Goal: Information Seeking & Learning: Find specific fact

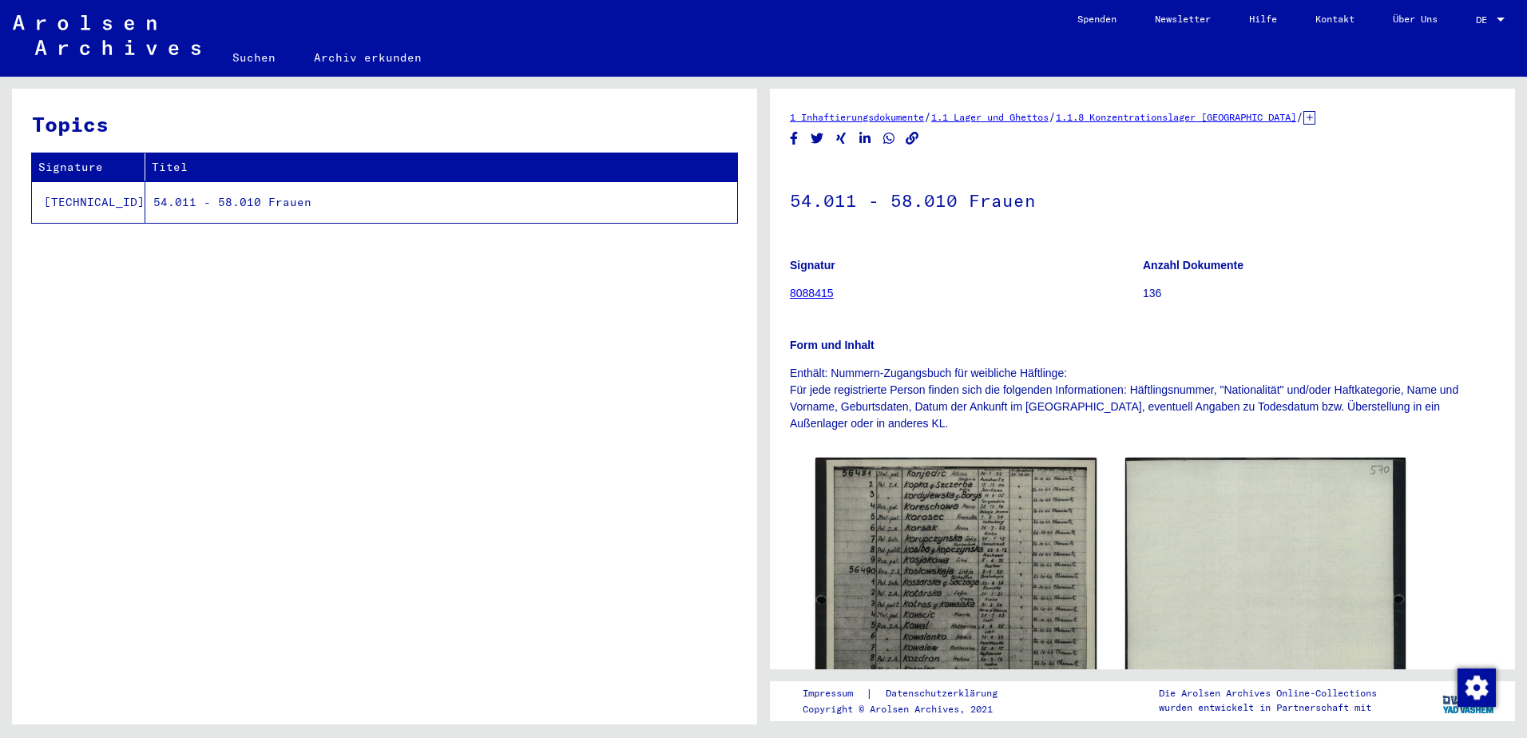
click at [77, 202] on td "[TECHNICAL_ID]" at bounding box center [88, 202] width 113 height 42
click at [145, 202] on td "54.011 - 58.010 Frauen" at bounding box center [441, 202] width 592 height 42
click at [198, 200] on td "54.011 - 58.010 Frauen" at bounding box center [441, 202] width 592 height 42
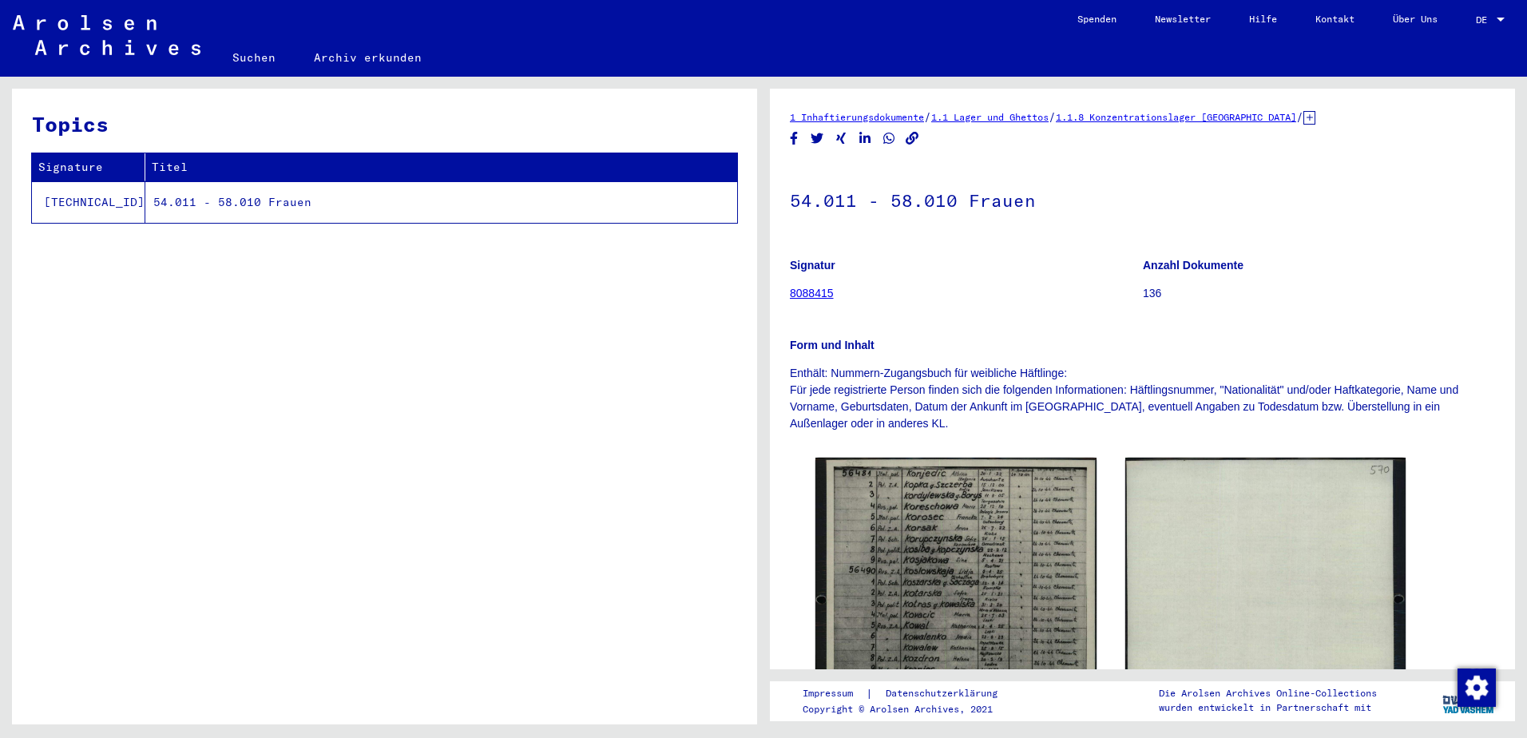
drag, startPoint x: 198, startPoint y: 200, endPoint x: 137, endPoint y: 199, distance: 61.5
click at [145, 199] on td "54.011 - 58.010 Frauen" at bounding box center [441, 202] width 592 height 42
click at [815, 296] on link "8088415" at bounding box center [812, 293] width 44 height 13
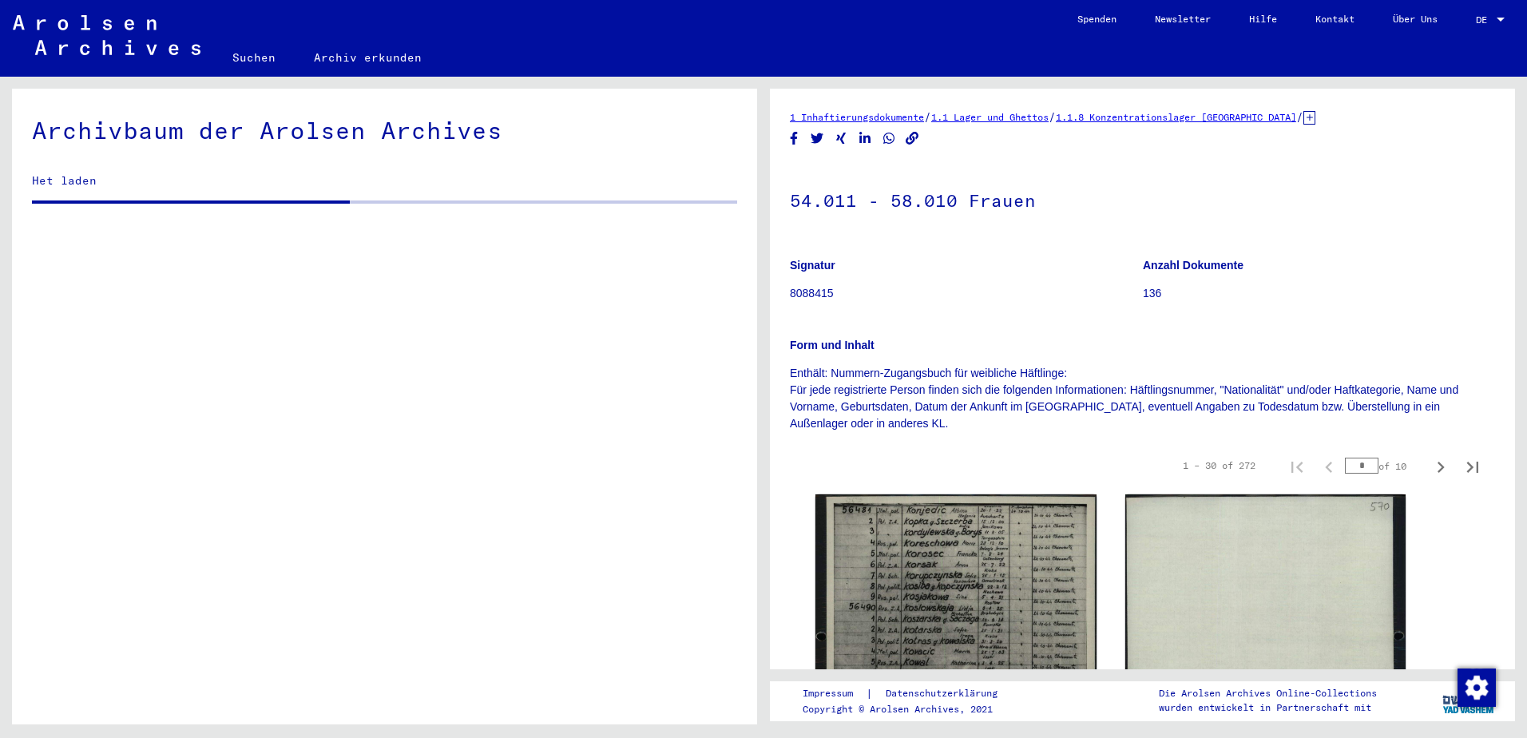
click at [814, 292] on div "1 Inhaftierungsdokumente / 1.1 Lager und Ghettos / 1.1.8 Konzentrationslager Fl…" at bounding box center [1142, 379] width 745 height 581
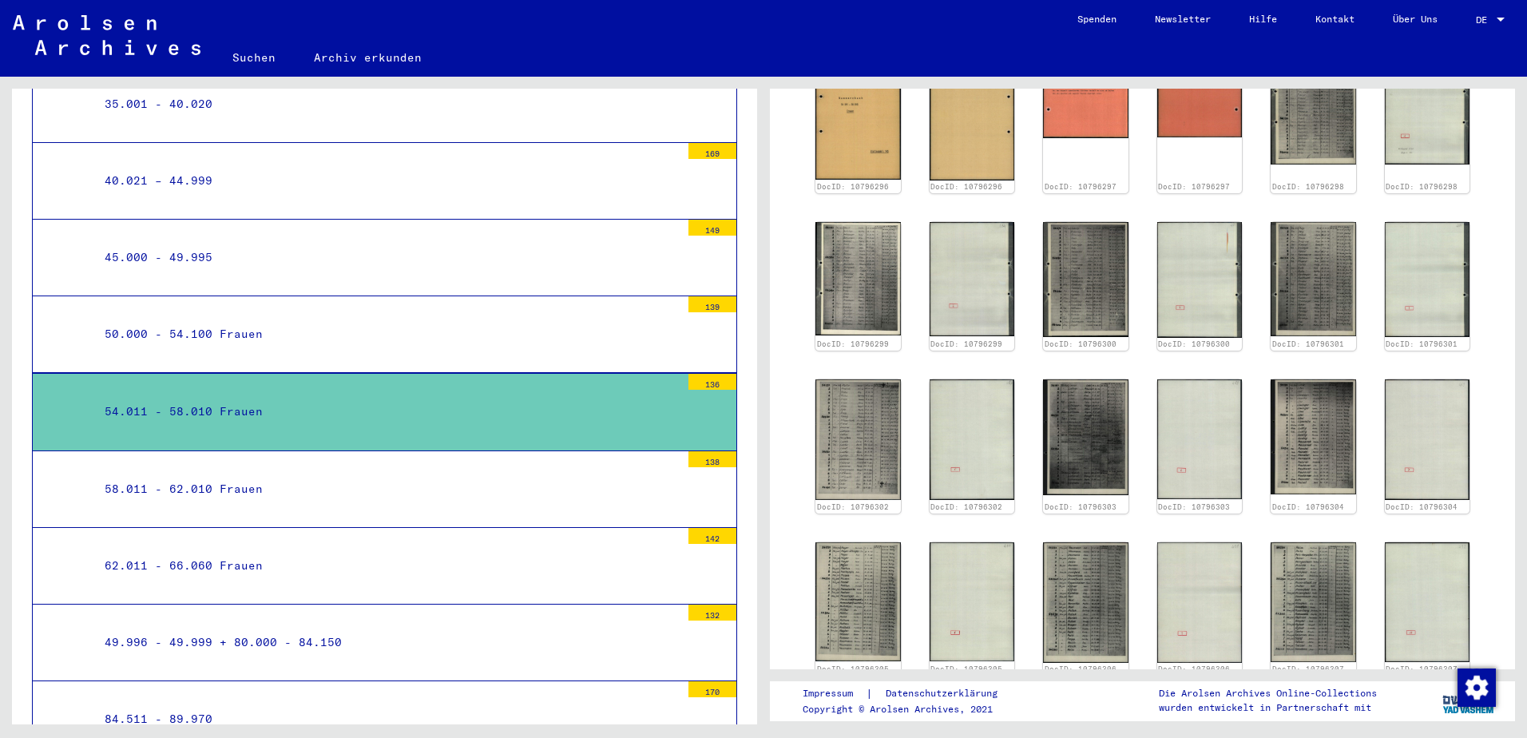
scroll to position [363, 0]
